Goal: Task Accomplishment & Management: Manage account settings

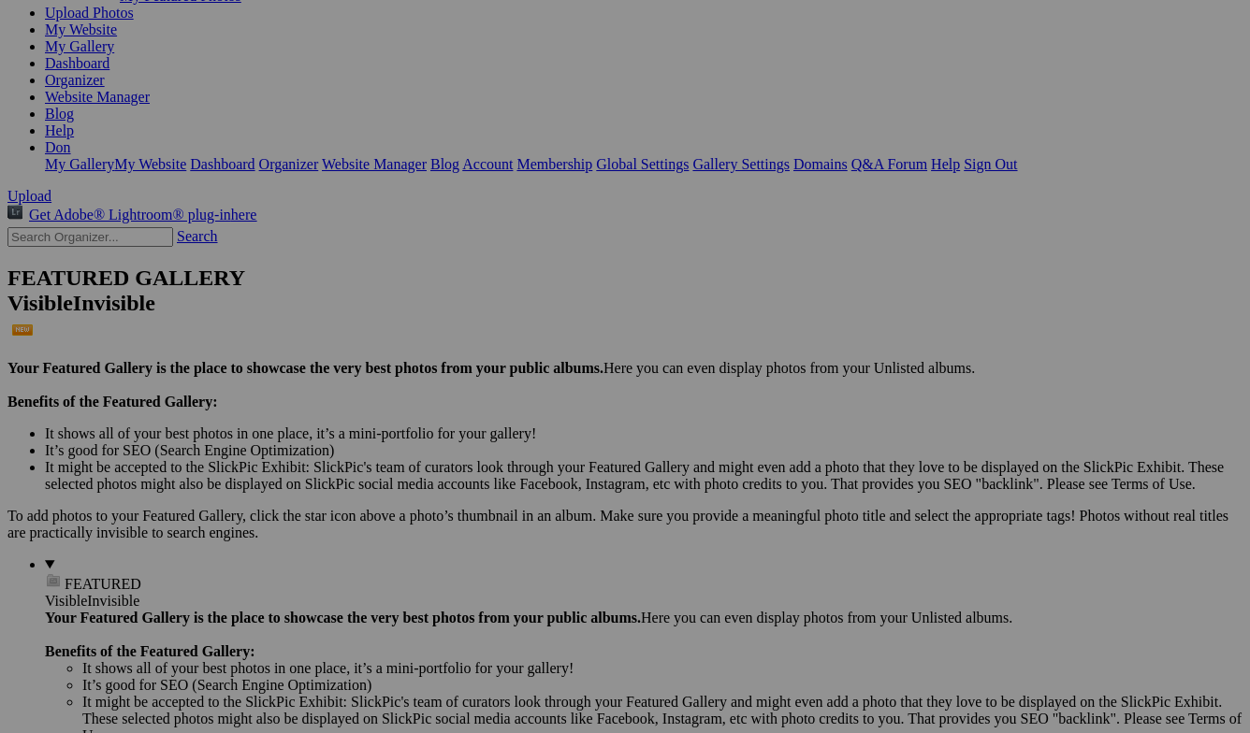
scroll to position [236, 0]
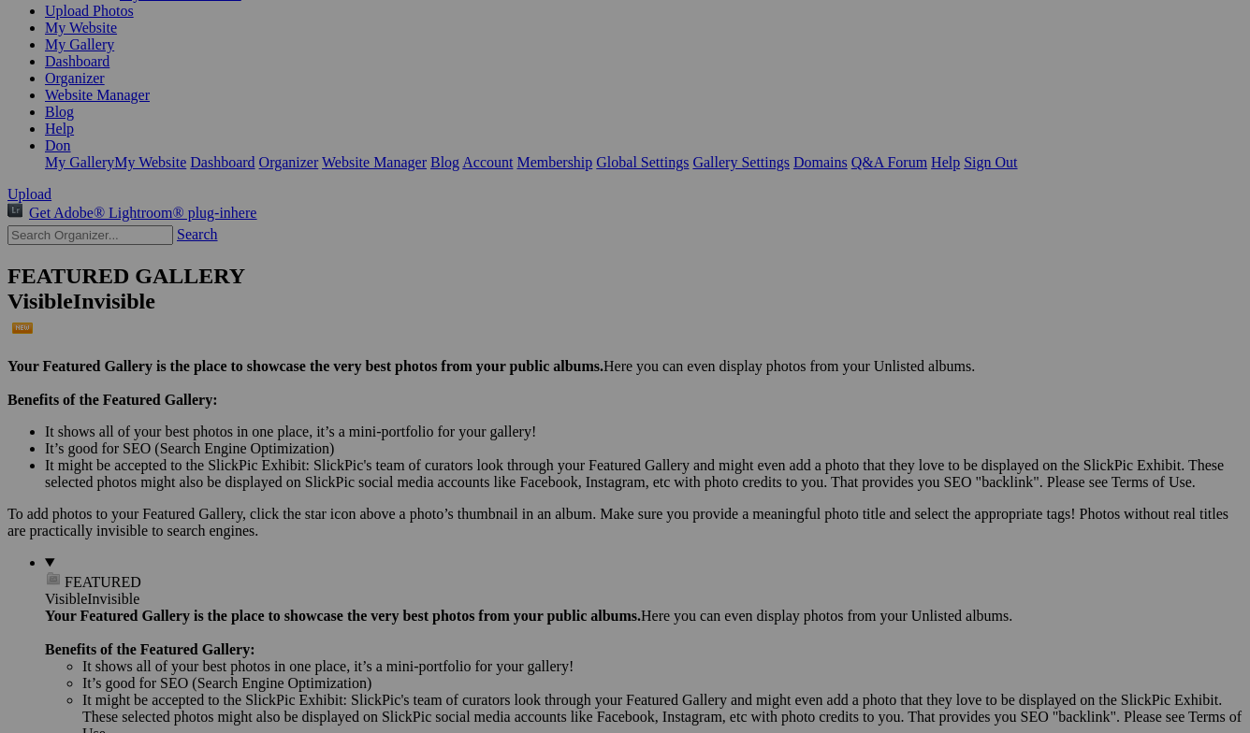
click at [454, 434] on span "Yes" at bounding box center [443, 439] width 22 height 16
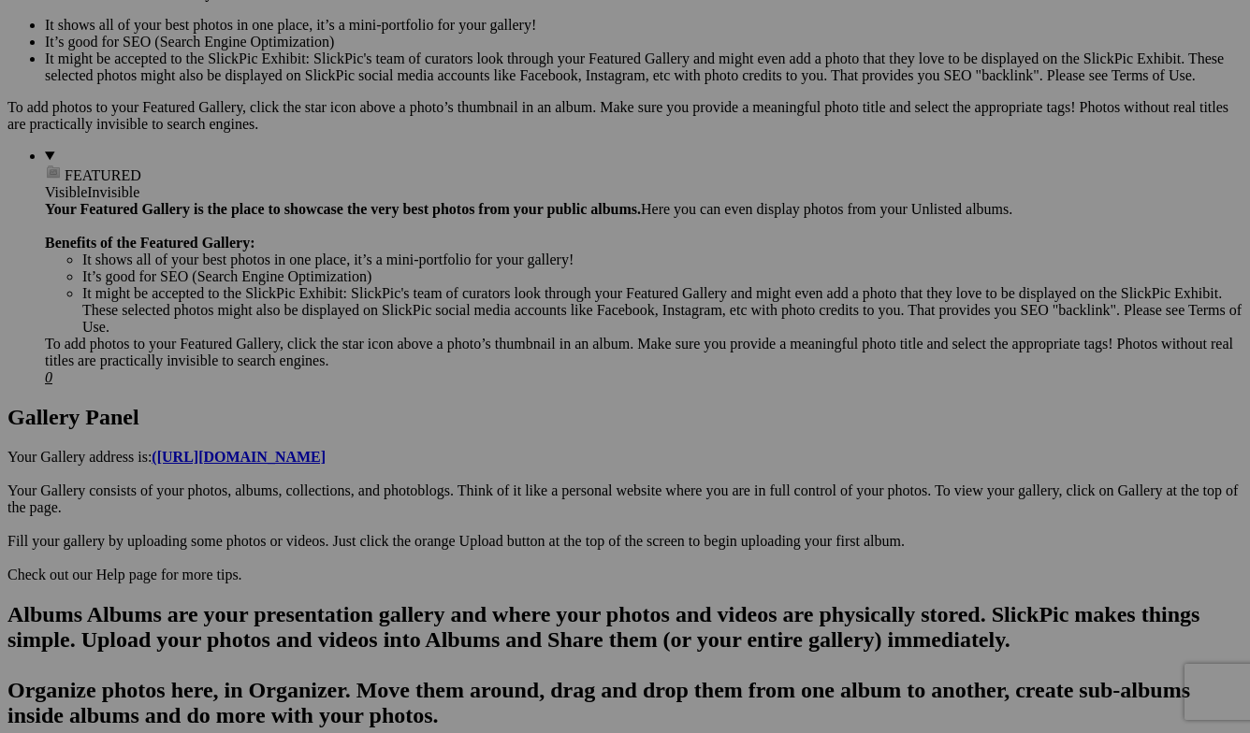
scroll to position [626, 0]
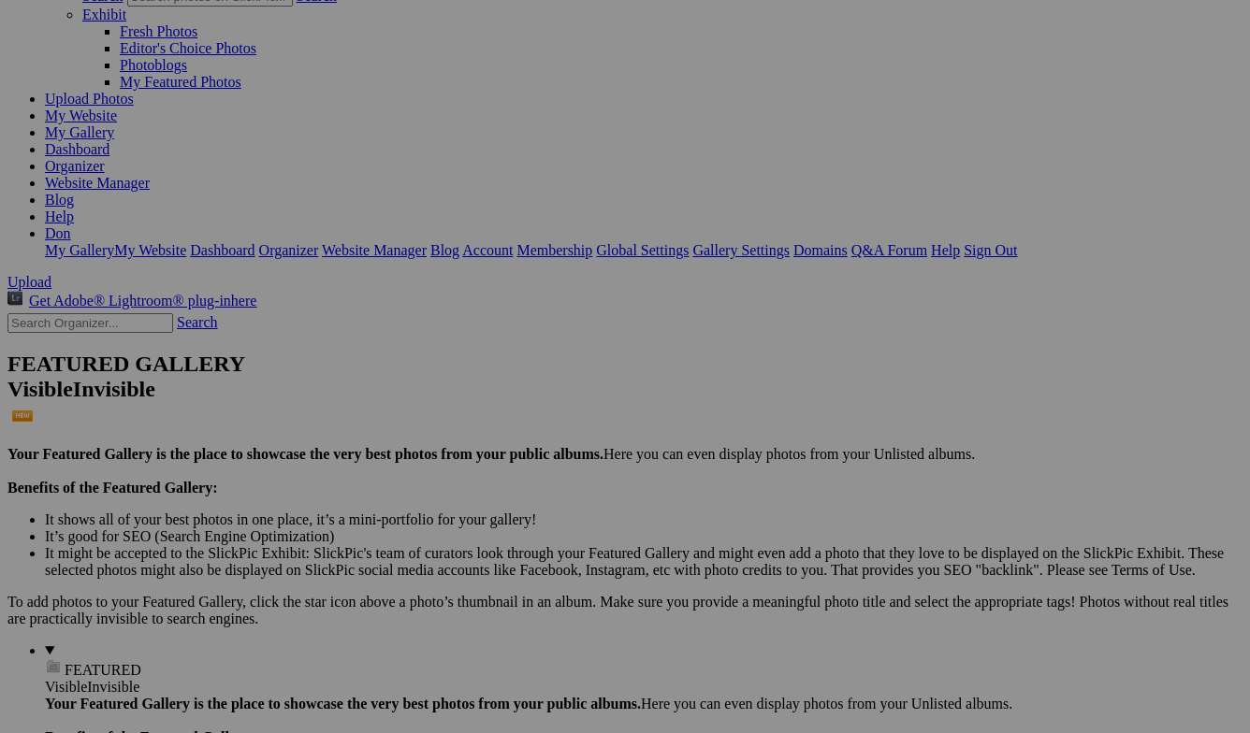
scroll to position [155, 0]
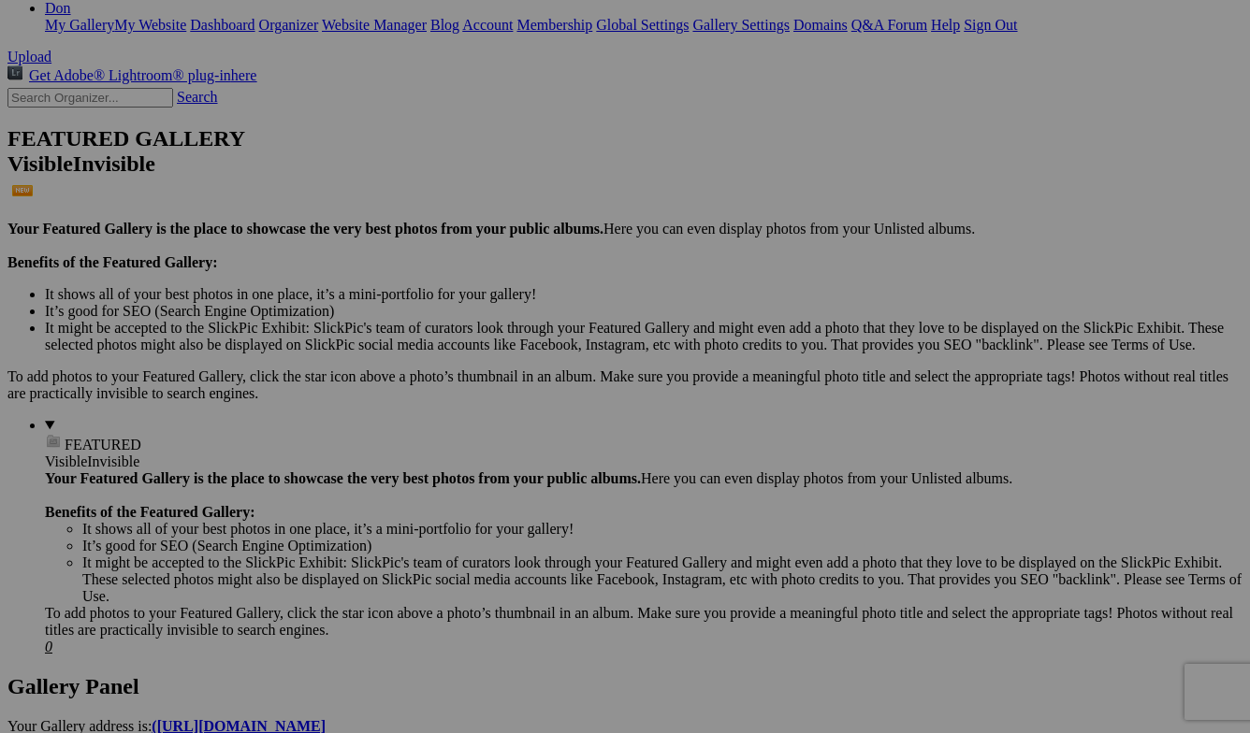
scroll to position [438, 0]
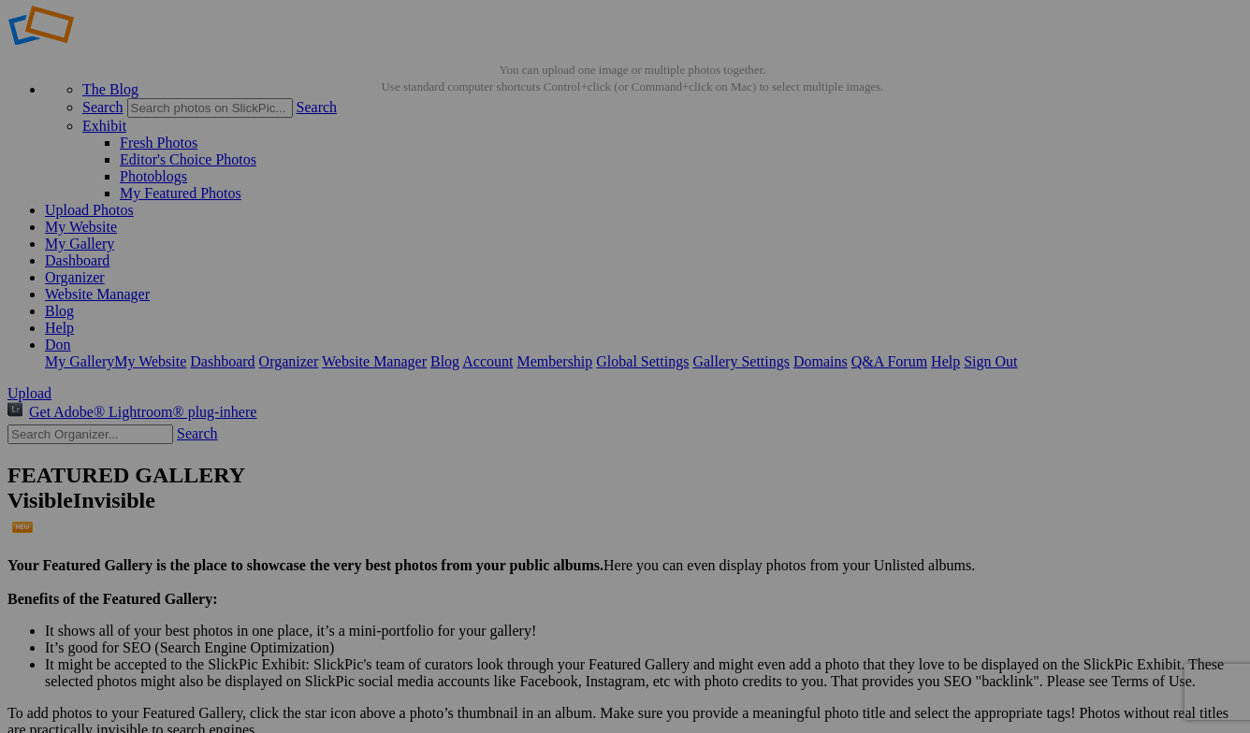
scroll to position [0, 0]
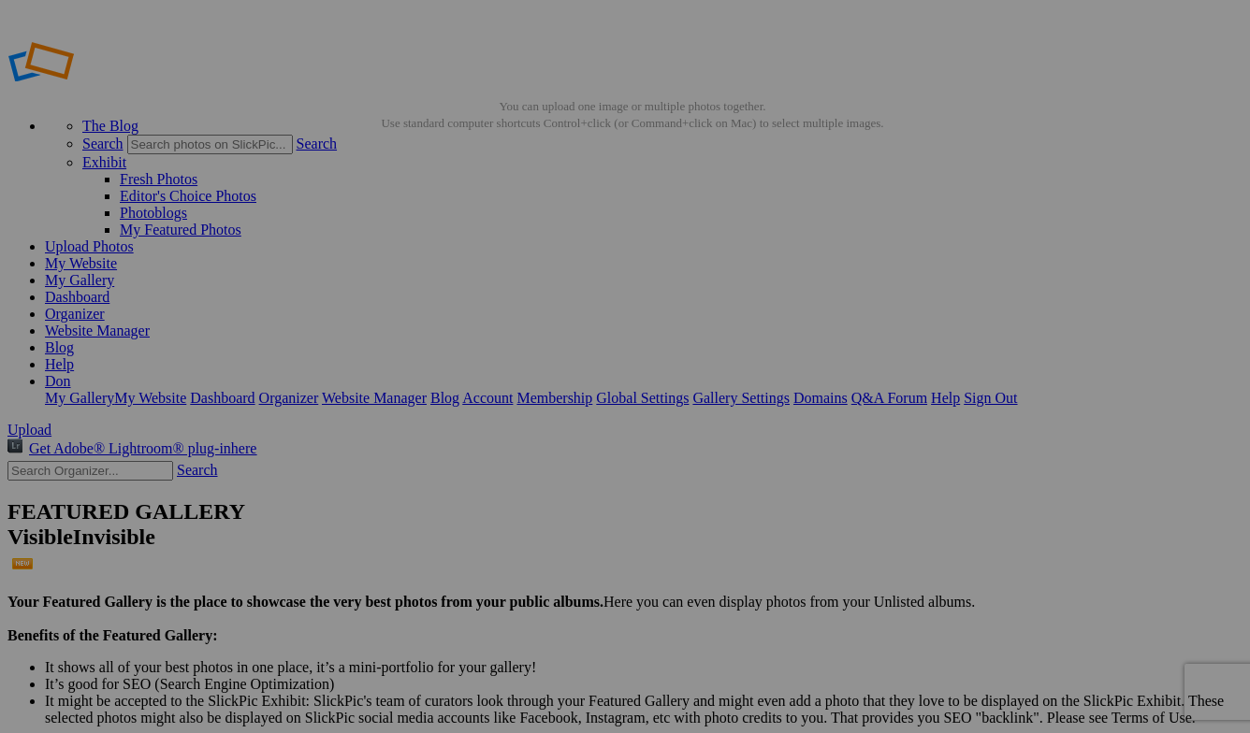
click at [114, 272] on link "My Gallery" at bounding box center [79, 280] width 69 height 16
